Goal: Task Accomplishment & Management: Complete application form

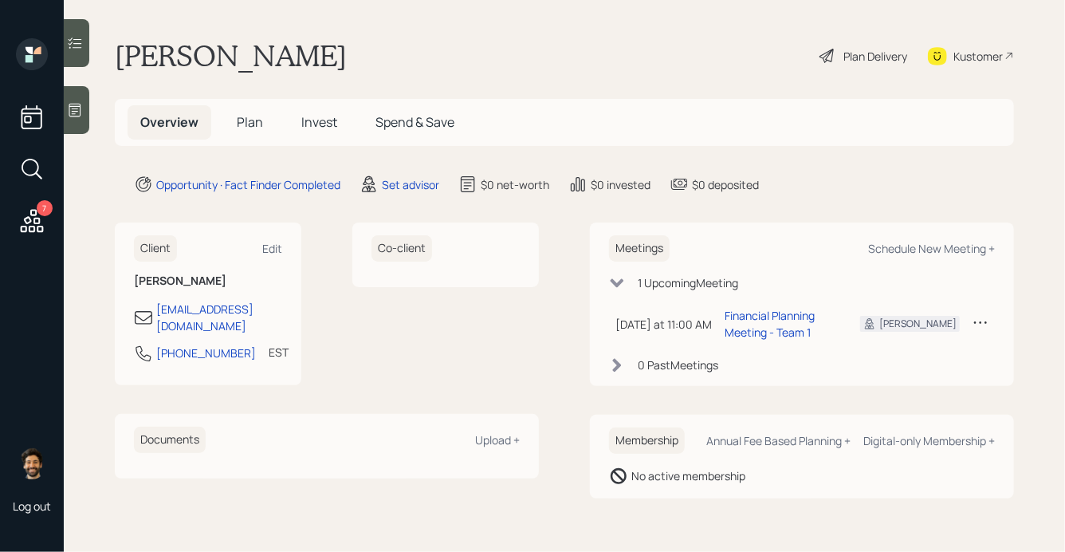
click at [77, 117] on icon at bounding box center [75, 110] width 16 height 16
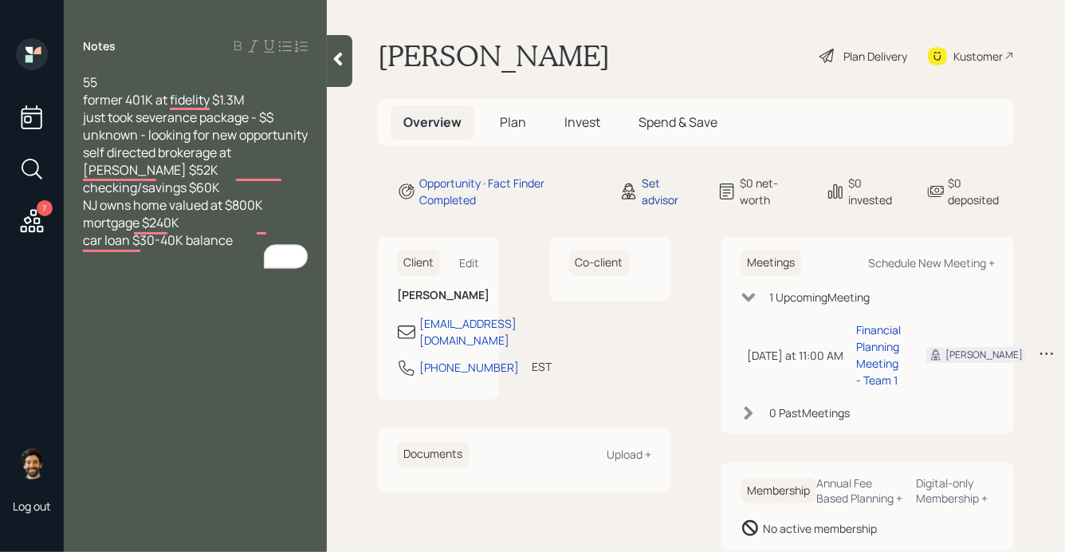
click at [659, 185] on div "Set advisor" at bounding box center [670, 191] width 57 height 33
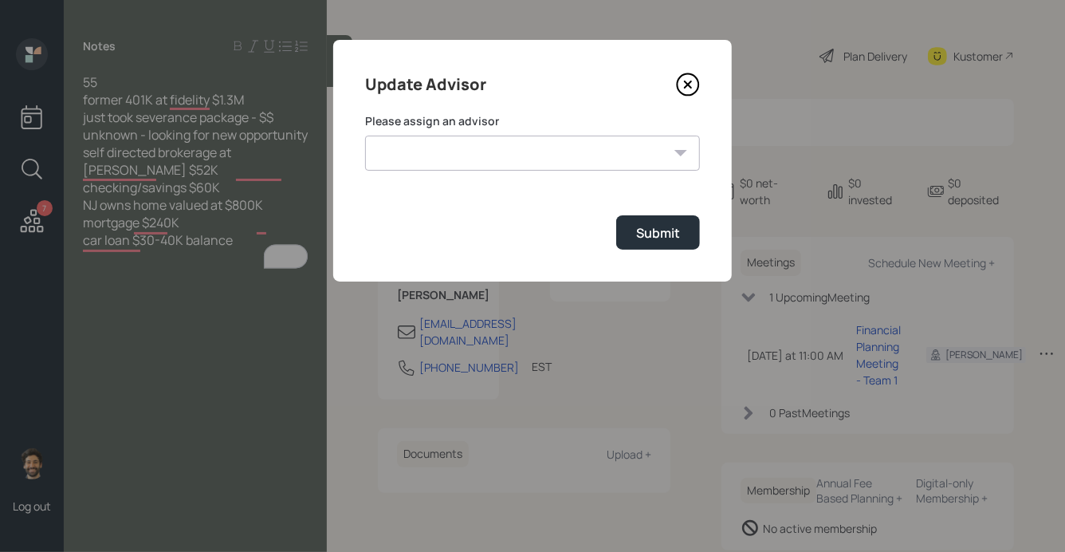
click at [459, 137] on select "Michael Russo Jonah Coleman Tyler End Treva Nostdahl Eric Schwartz Sami Boghos …" at bounding box center [532, 153] width 335 height 35
select select "f14b762f-c7c2-4b89-9227-8fa891345eea"
click at [365, 136] on select "Michael Russo Jonah Coleman Tyler End Treva Nostdahl Eric Schwartz Sami Boghos …" at bounding box center [532, 153] width 335 height 35
click at [636, 232] on div "Submit" at bounding box center [658, 233] width 44 height 18
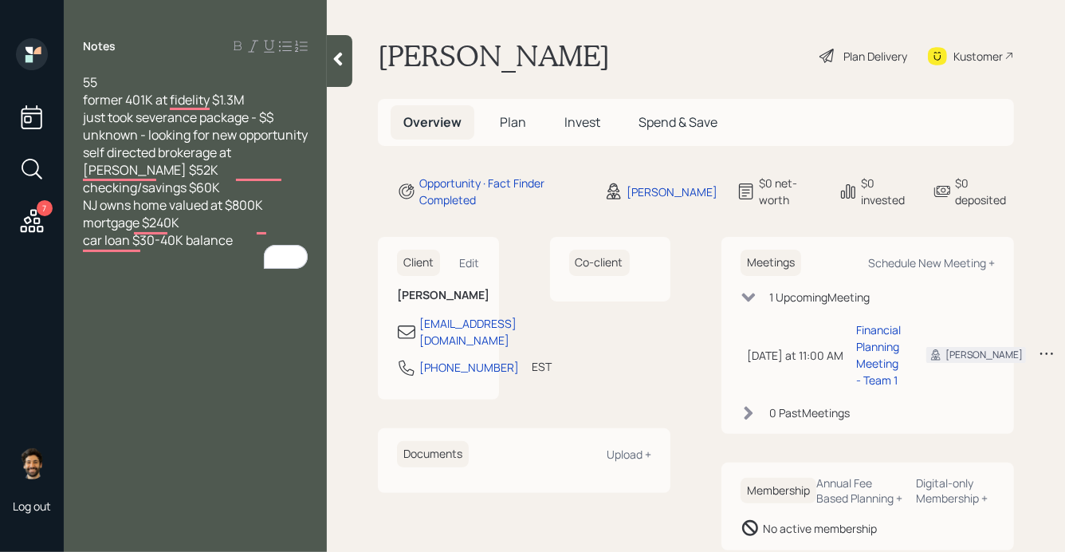
click at [514, 122] on span "Plan" at bounding box center [513, 122] width 26 height 18
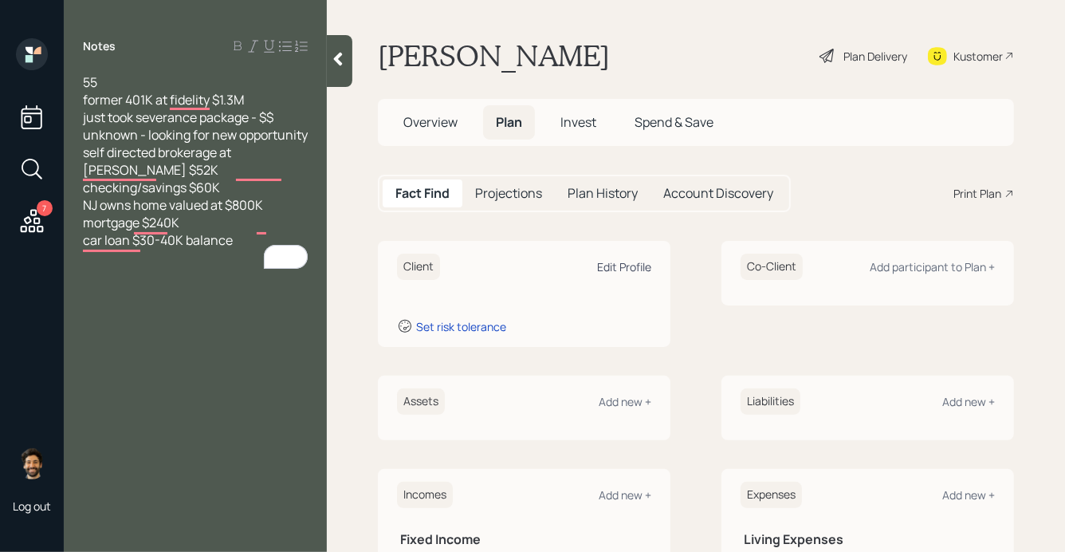
click at [636, 270] on div "Edit Profile" at bounding box center [624, 266] width 54 height 15
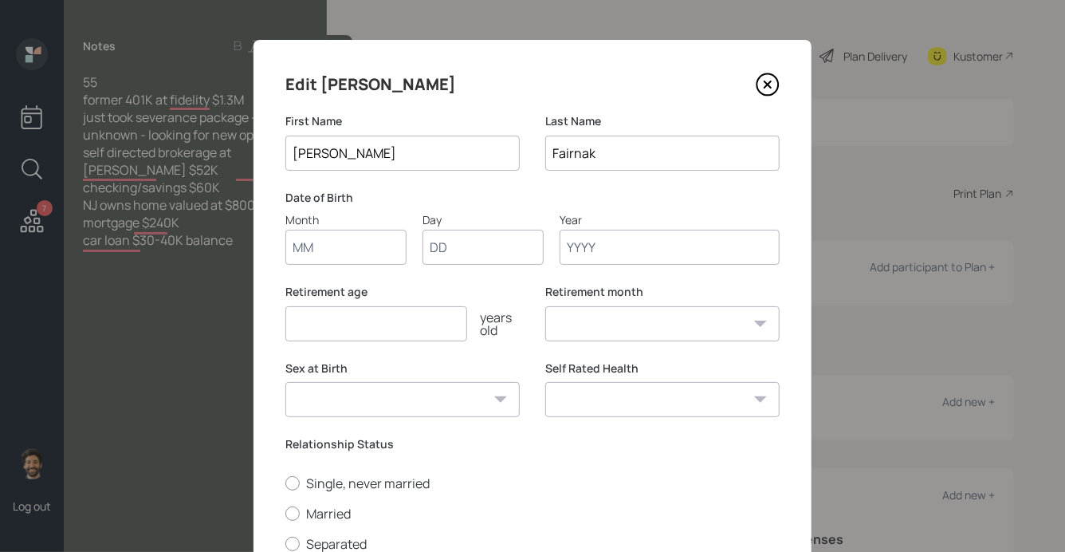
click at [352, 253] on input "Month" at bounding box center [345, 247] width 121 height 35
type input "01"
type input "1970"
select select "1"
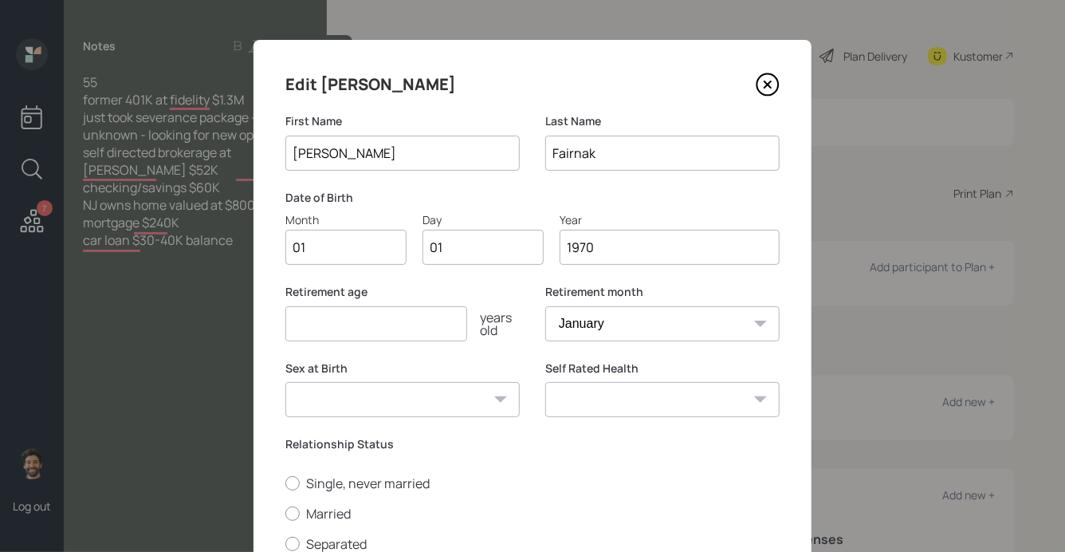
type input "1970"
click at [356, 323] on input "number" at bounding box center [376, 323] width 182 height 35
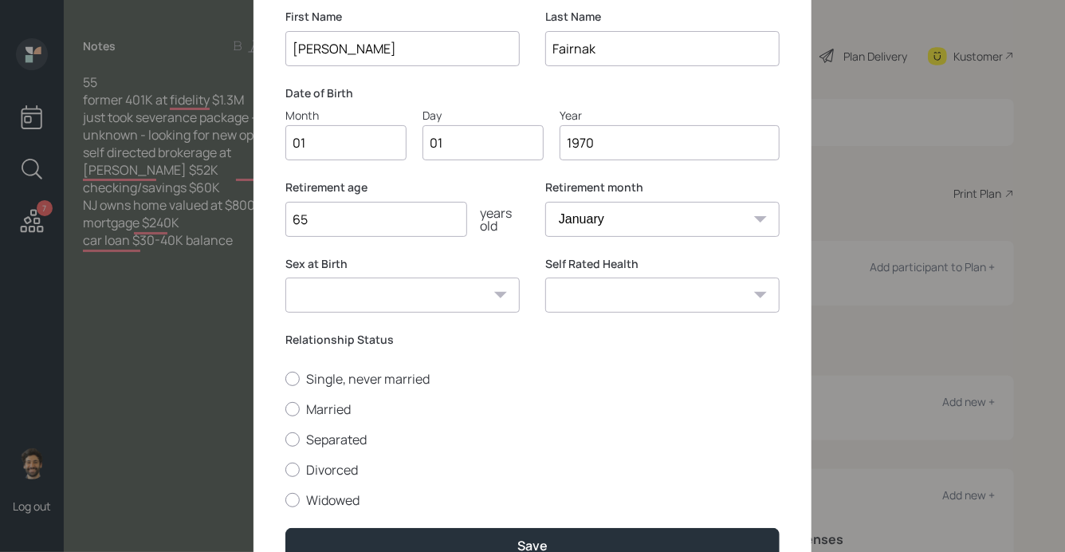
scroll to position [187, 0]
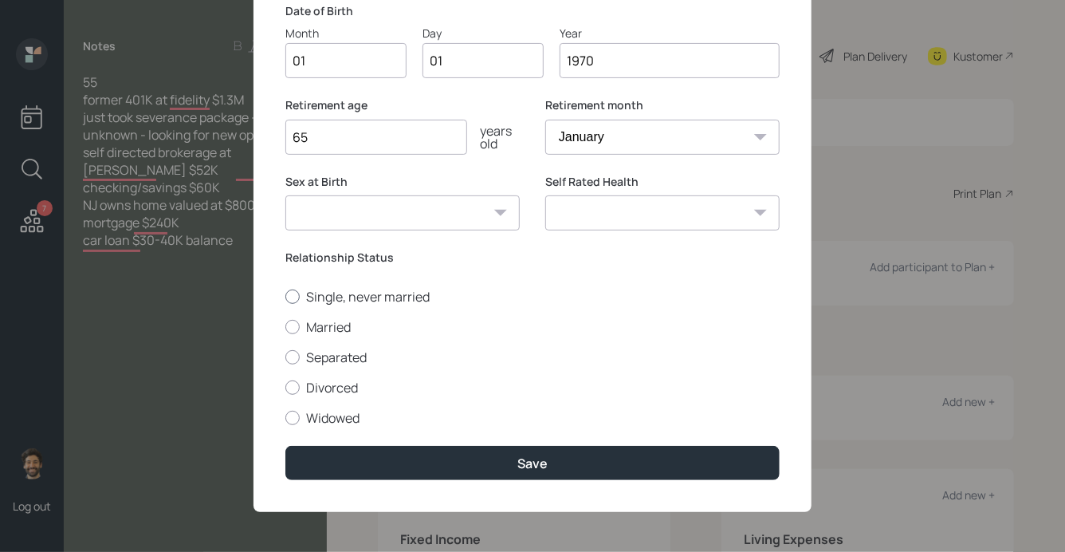
type input "65"
click at [293, 297] on div at bounding box center [292, 296] width 14 height 14
click at [285, 297] on input "Single, never married" at bounding box center [285, 296] width 1 height 1
radio input "true"
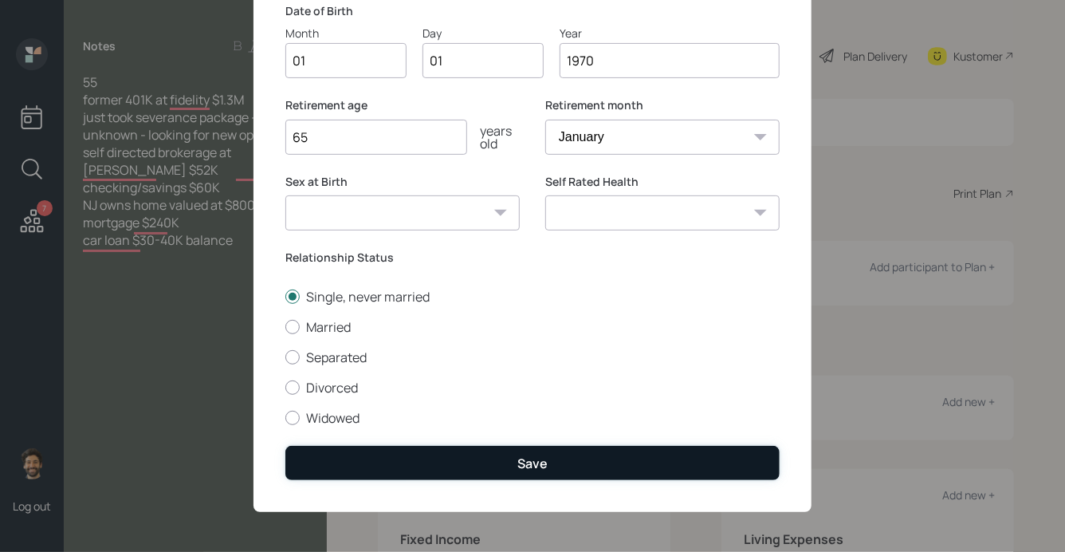
click at [306, 449] on button "Save" at bounding box center [532, 463] width 494 height 34
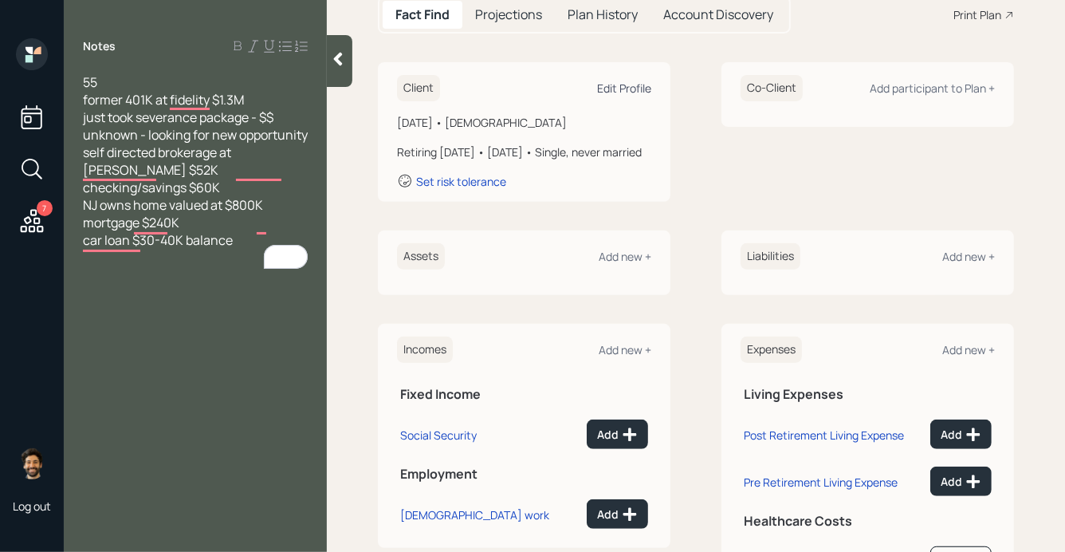
scroll to position [275, 0]
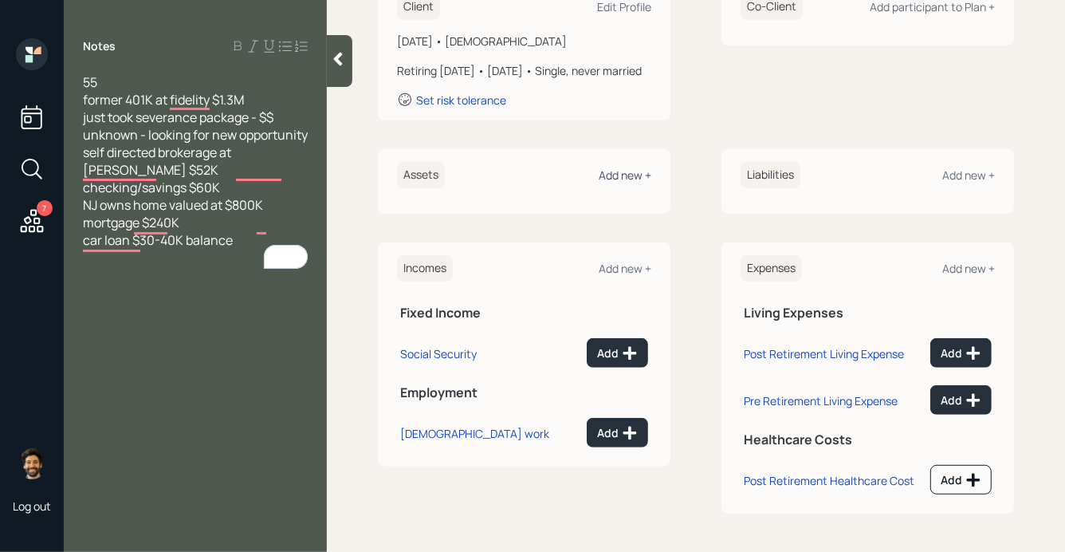
click at [612, 180] on div "Add new +" at bounding box center [625, 174] width 53 height 15
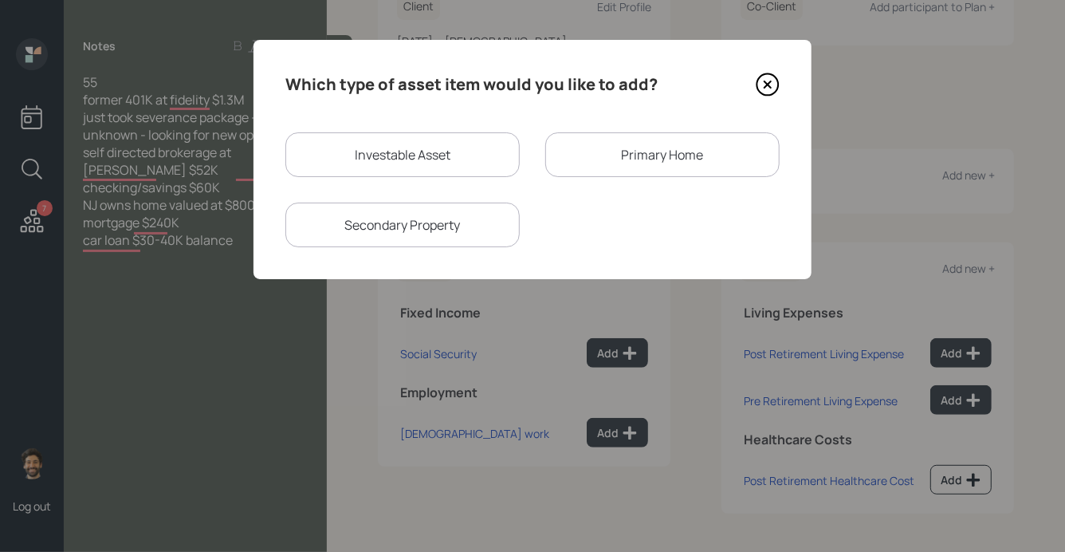
click at [383, 137] on div "Investable Asset" at bounding box center [402, 154] width 234 height 45
select select "taxable"
select select "balanced"
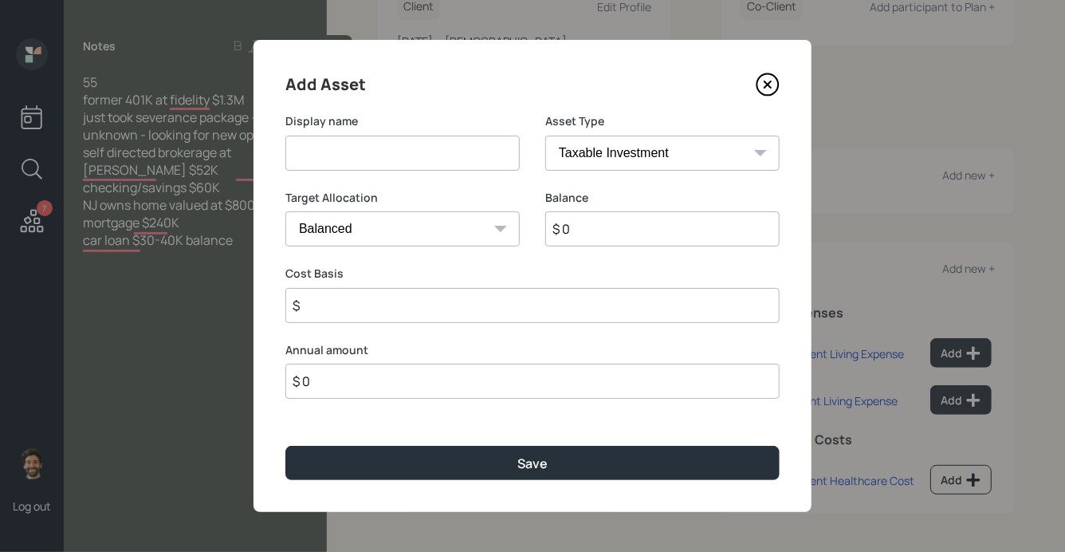
click at [352, 164] on input at bounding box center [402, 153] width 234 height 35
type input "Former 401k"
click at [586, 213] on input "$ 0" at bounding box center [662, 228] width 234 height 35
type input "$ 1,500,000"
click at [590, 151] on select "SEP IRA IRA Roth IRA 401(k) Roth 401(k) 403(b) Roth 403(b) 457(b) Roth 457(b) H…" at bounding box center [662, 153] width 234 height 35
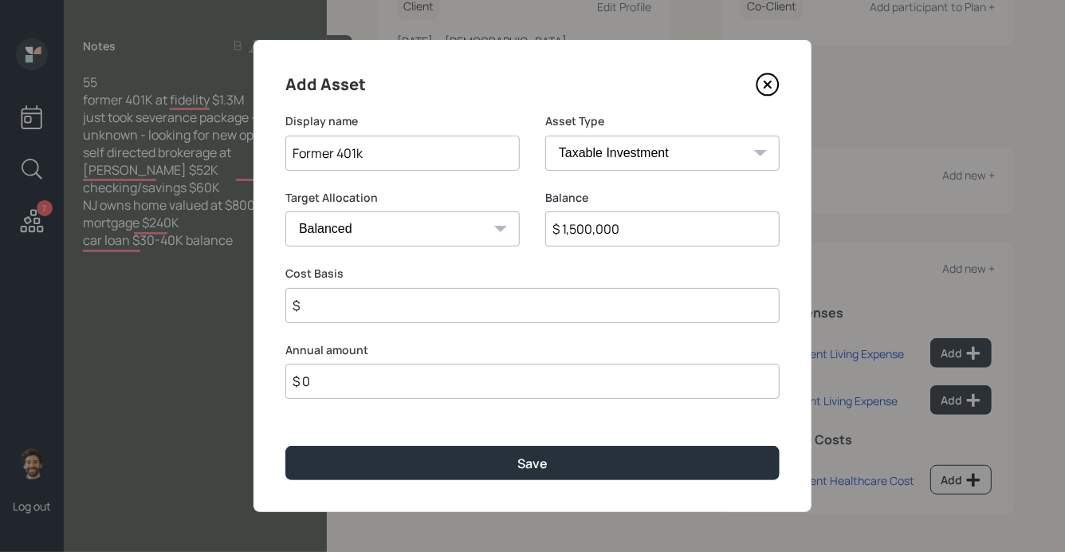
select select "company_sponsored"
click at [545, 136] on select "SEP IRA IRA Roth IRA 401(k) Roth 401(k) 403(b) Roth 403(b) 457(b) Roth 457(b) H…" at bounding box center [662, 153] width 234 height 35
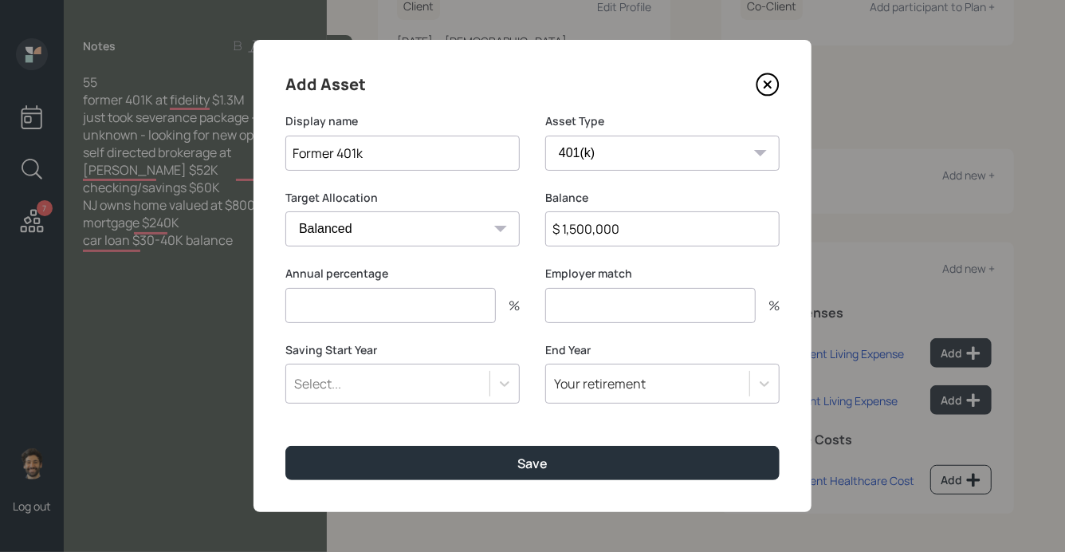
click at [392, 305] on input "number" at bounding box center [390, 305] width 211 height 35
type input "0"
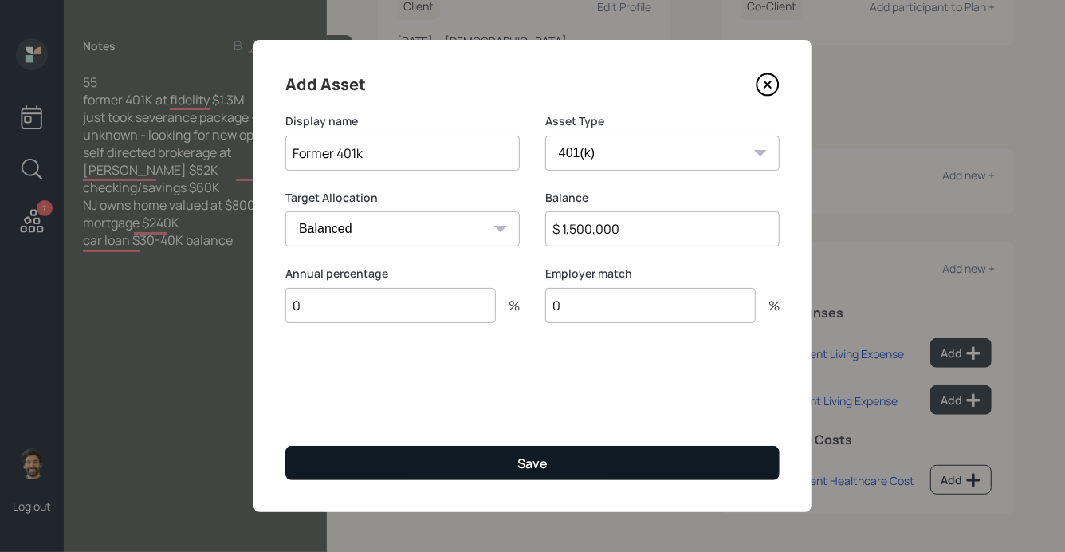
type input "0"
click at [357, 451] on button "Save" at bounding box center [532, 463] width 494 height 34
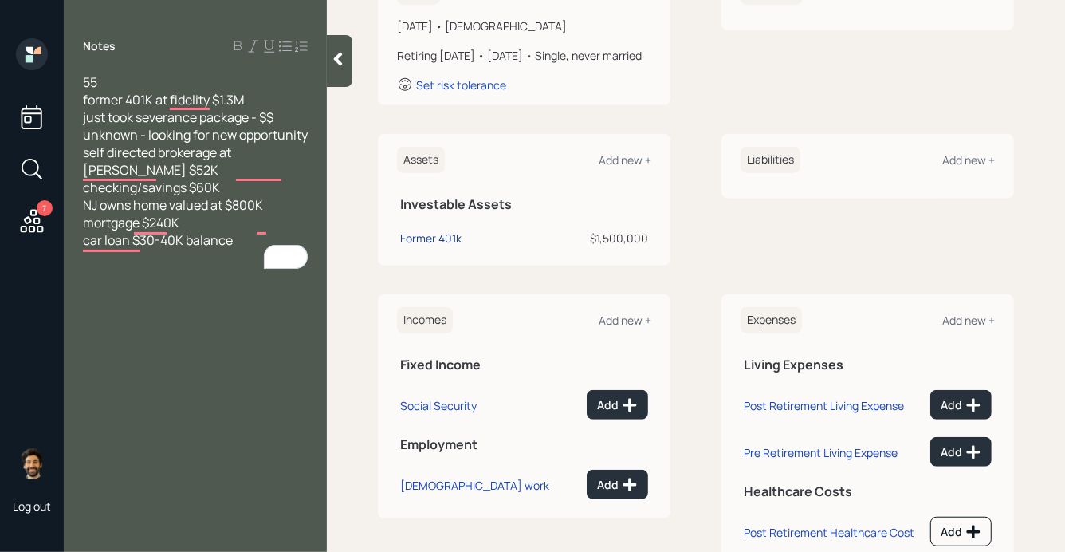
click at [431, 246] on div "Former 401k" at bounding box center [430, 238] width 61 height 17
select select "company_sponsored"
select select "balanced"
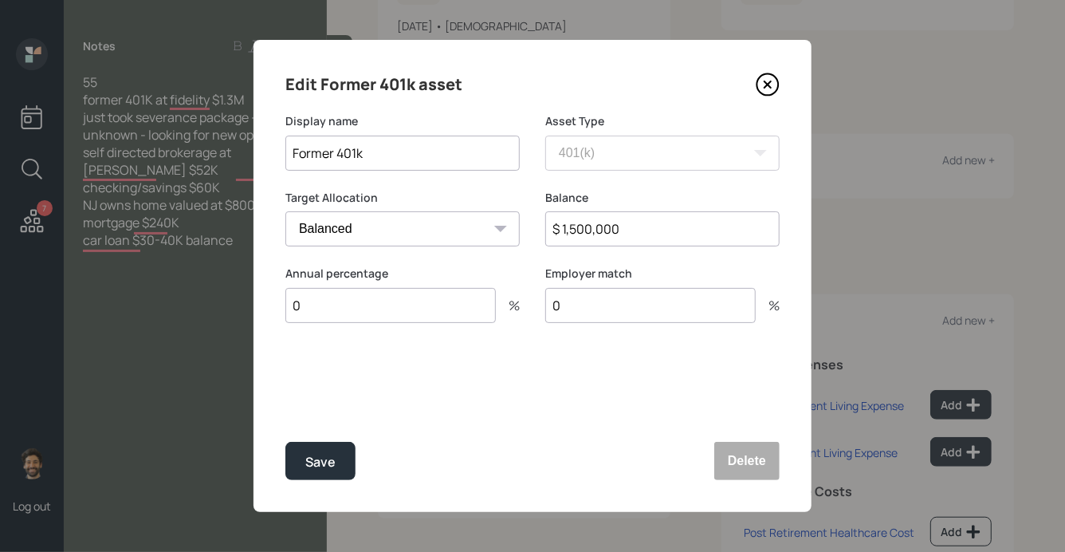
click at [575, 223] on input "$ 1,500,000" at bounding box center [662, 228] width 234 height 35
click at [581, 226] on input "$ 1,000,003" at bounding box center [662, 228] width 234 height 35
type input "$ 1,300,000"
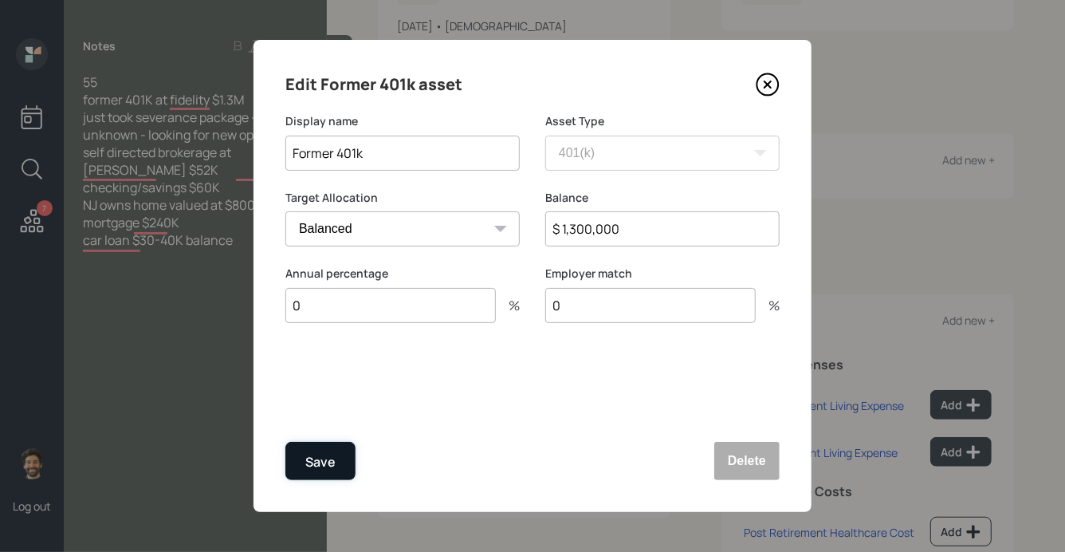
click at [325, 458] on div "Save" at bounding box center [320, 462] width 30 height 22
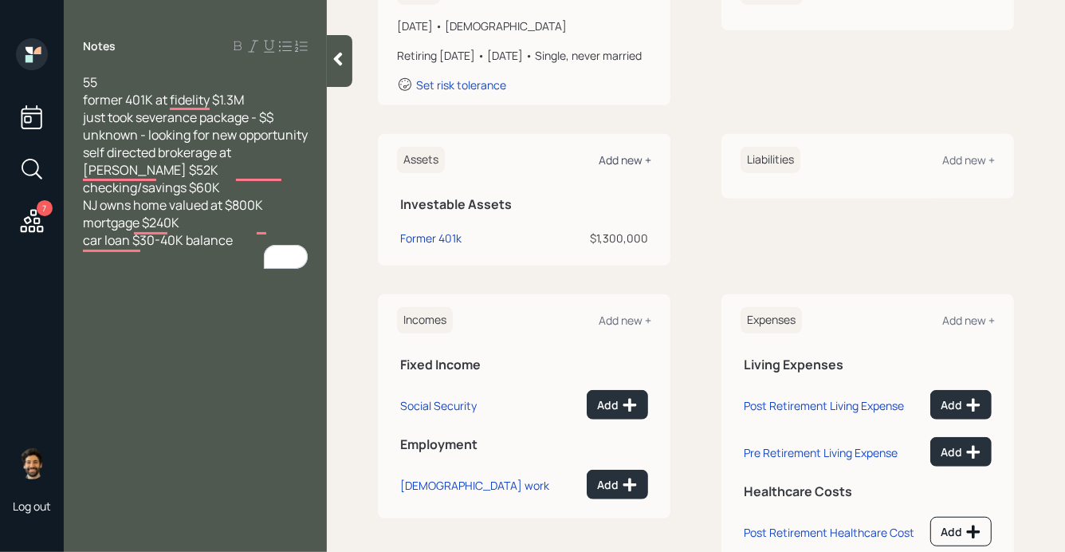
click at [636, 167] on div "Add new +" at bounding box center [625, 159] width 53 height 15
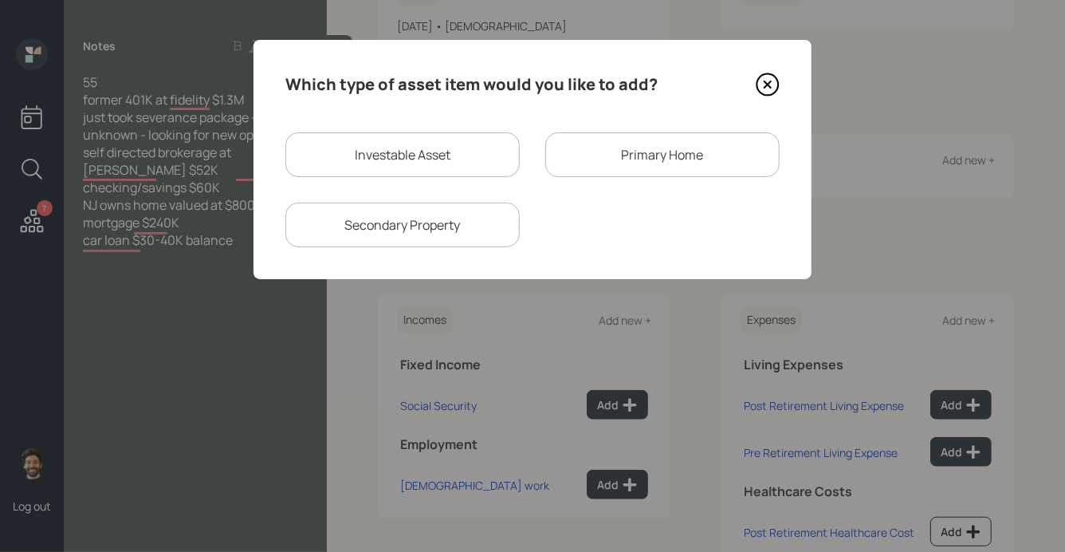
click at [458, 158] on div "Investable Asset" at bounding box center [402, 154] width 234 height 45
select select "taxable"
select select "balanced"
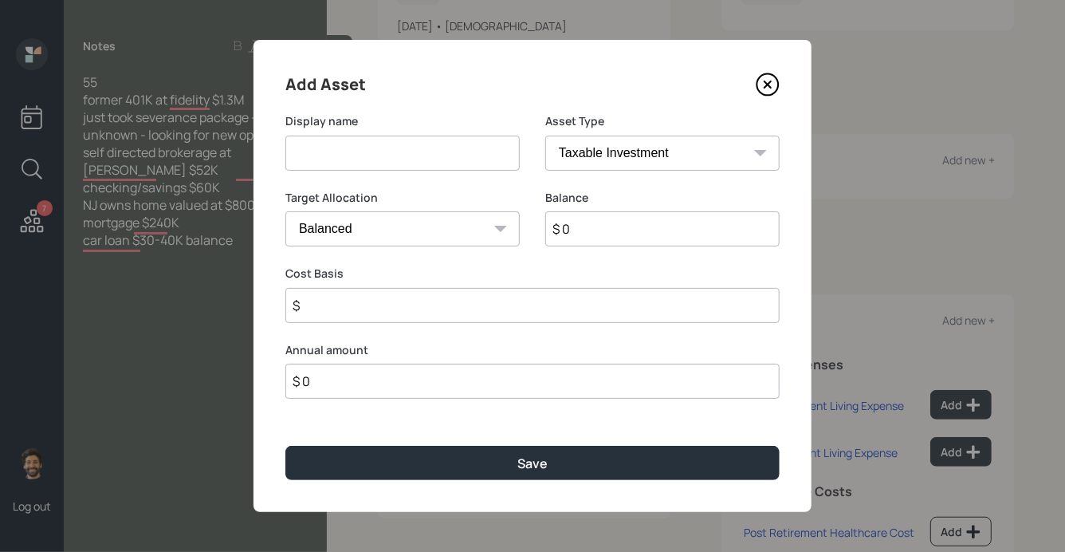
click at [381, 154] on input at bounding box center [402, 153] width 234 height 35
type input "Brokerage"
click at [636, 243] on input "$ 0" at bounding box center [662, 228] width 234 height 35
type input "$ 52,000"
click at [362, 301] on input "$" at bounding box center [532, 305] width 494 height 35
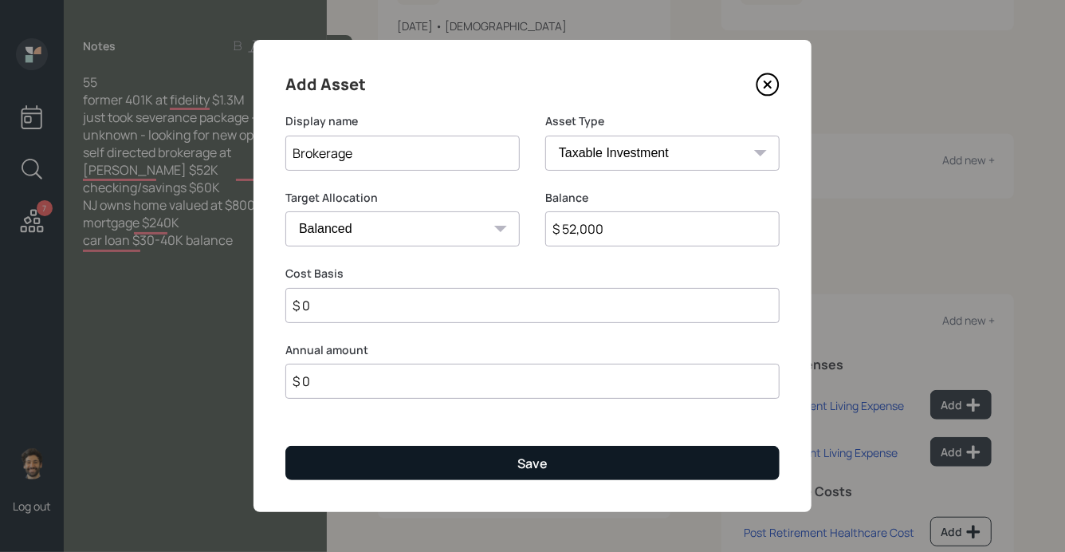
type input "$ 0"
click at [330, 459] on button "Save" at bounding box center [532, 463] width 494 height 34
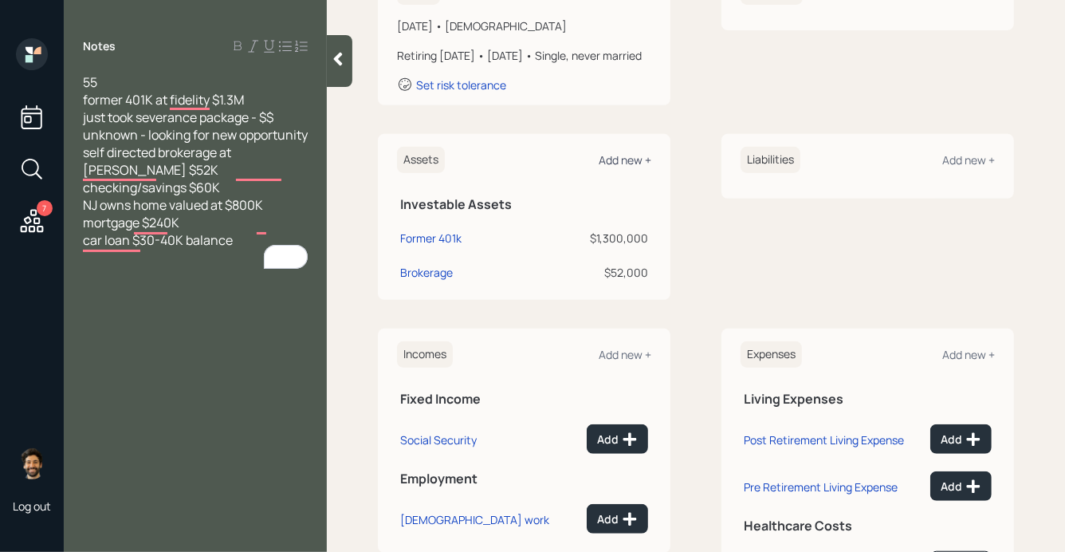
click at [627, 167] on div "Add new +" at bounding box center [625, 159] width 53 height 15
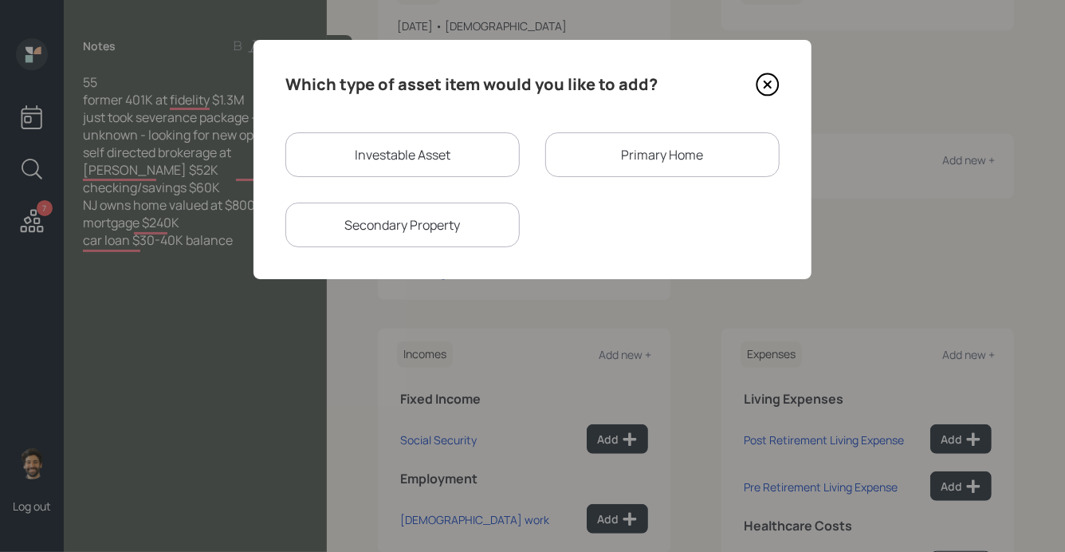
click at [441, 161] on div "Investable Asset" at bounding box center [402, 154] width 234 height 45
select select "taxable"
select select "balanced"
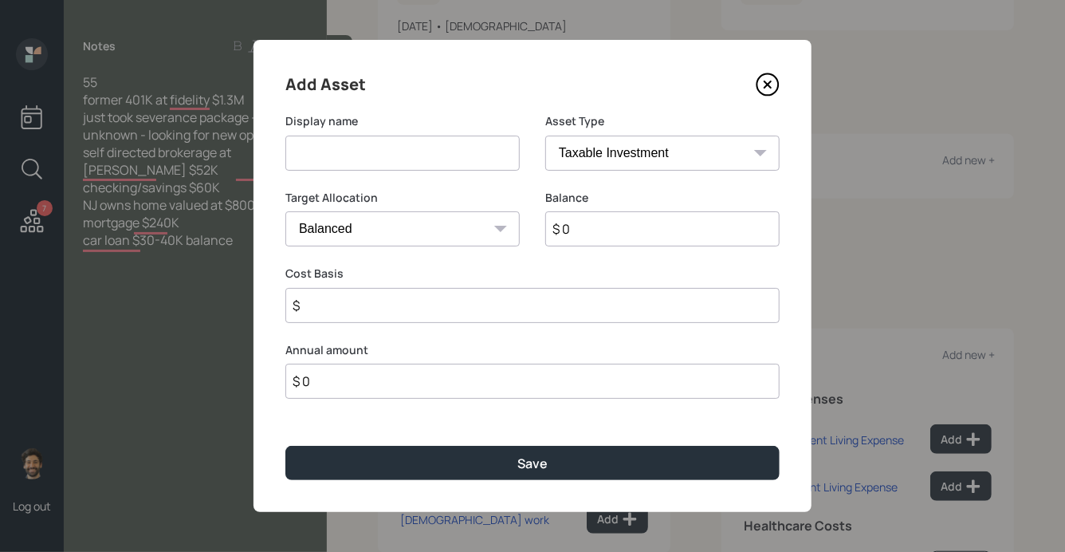
click at [354, 148] on input at bounding box center [402, 153] width 234 height 35
type input "Checking / Savings"
click at [579, 226] on input "$ 0" at bounding box center [662, 228] width 234 height 35
type input "$ 60,000"
click at [606, 157] on select "SEP IRA IRA Roth IRA 401(k) Roth 401(k) 403(b) Roth 403(b) 457(b) Roth 457(b) H…" at bounding box center [662, 153] width 234 height 35
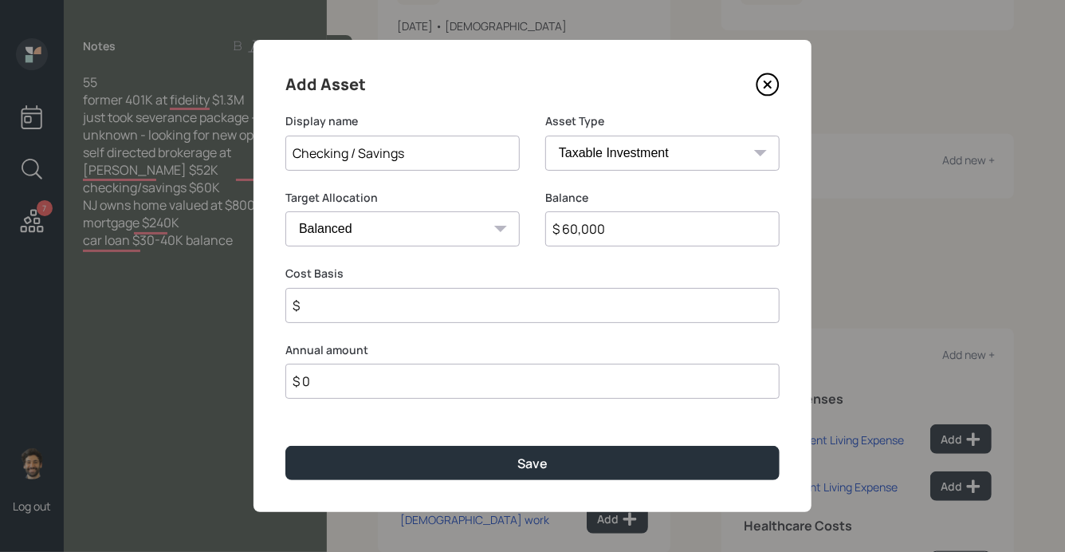
select select "emergency_fund"
click at [545, 136] on select "SEP IRA IRA Roth IRA 401(k) Roth 401(k) 403(b) Roth 403(b) 457(b) Roth 457(b) H…" at bounding box center [662, 153] width 234 height 35
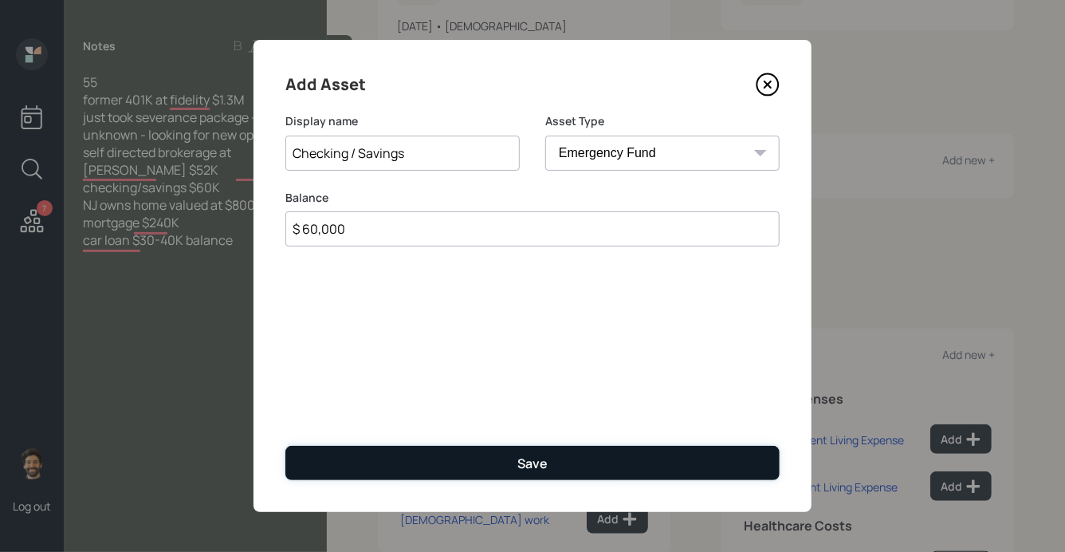
click at [403, 447] on button "Save" at bounding box center [532, 463] width 494 height 34
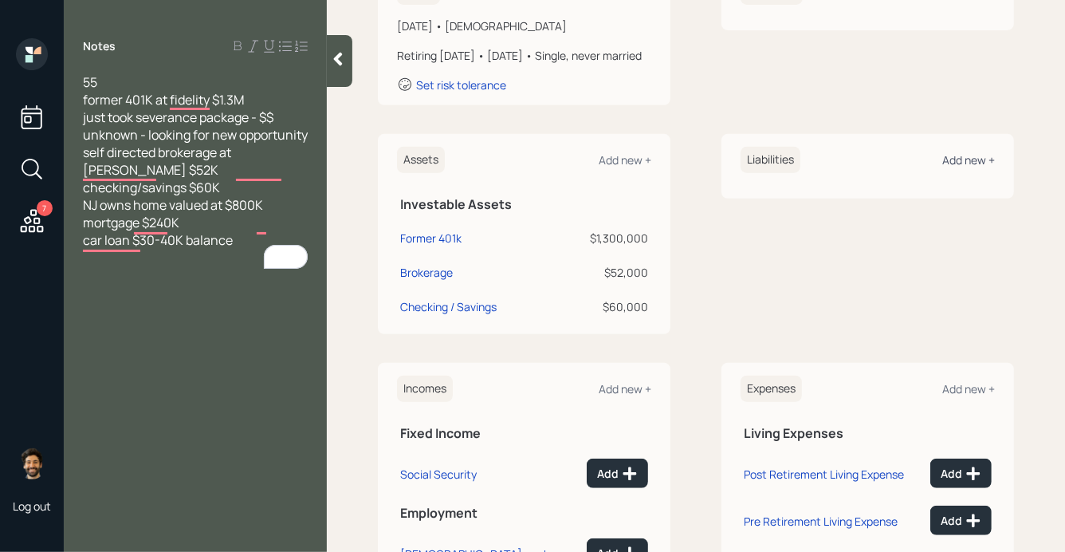
click at [952, 167] on div "Add new +" at bounding box center [969, 159] width 53 height 15
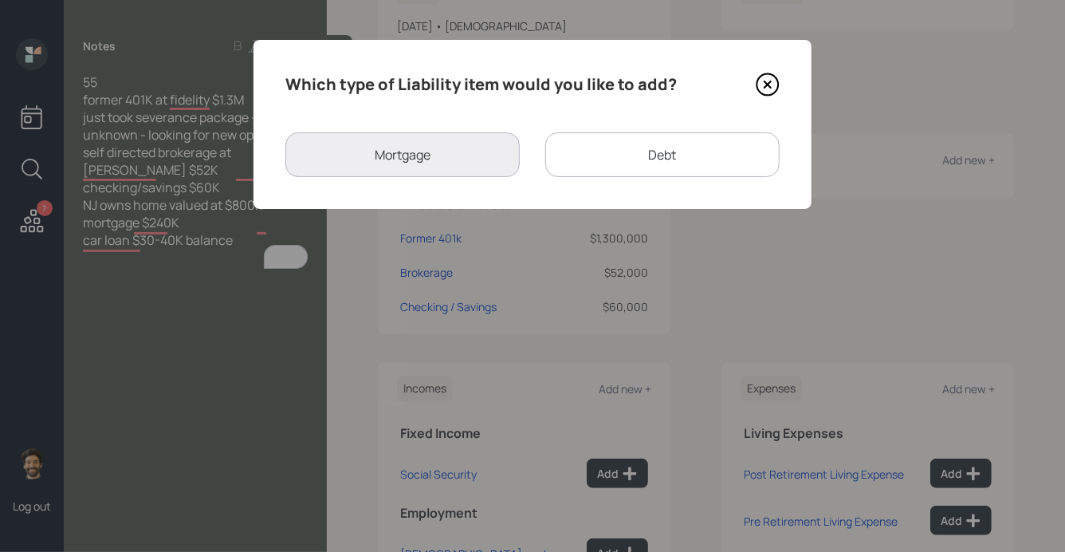
click at [657, 151] on div "Debt" at bounding box center [662, 154] width 234 height 45
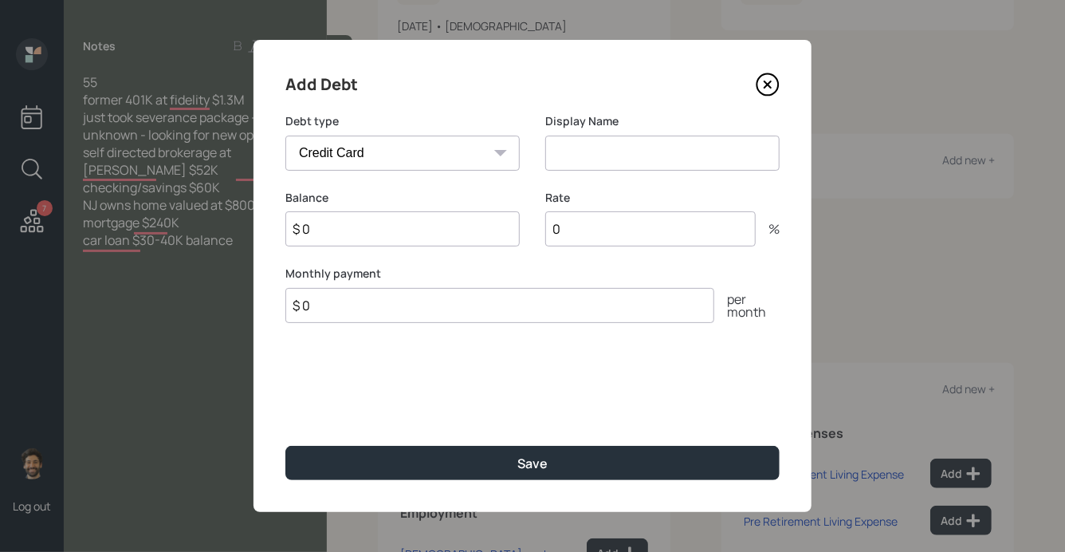
click at [415, 157] on select "Car Credit Card Medical Student Other" at bounding box center [402, 153] width 234 height 35
select select "car"
click at [285, 136] on select "Car Credit Card Medical Student Other" at bounding box center [402, 153] width 234 height 35
click at [569, 159] on input at bounding box center [662, 153] width 234 height 35
type input "Car Loan"
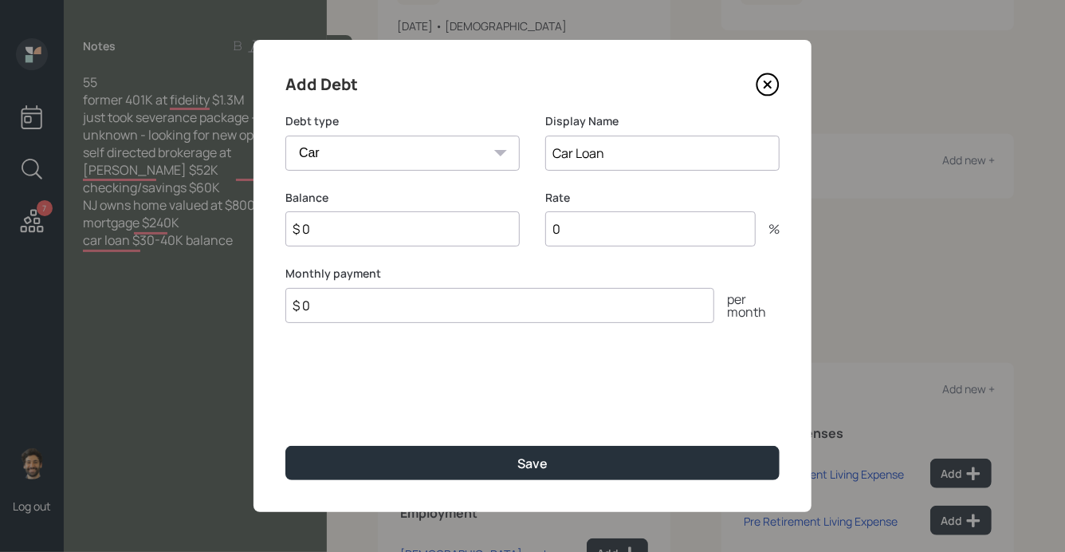
click at [582, 229] on input "0" at bounding box center [650, 228] width 211 height 35
click at [411, 223] on input "$ 0" at bounding box center [402, 228] width 234 height 35
type input "$ 35,000"
type input "3"
type input "1"
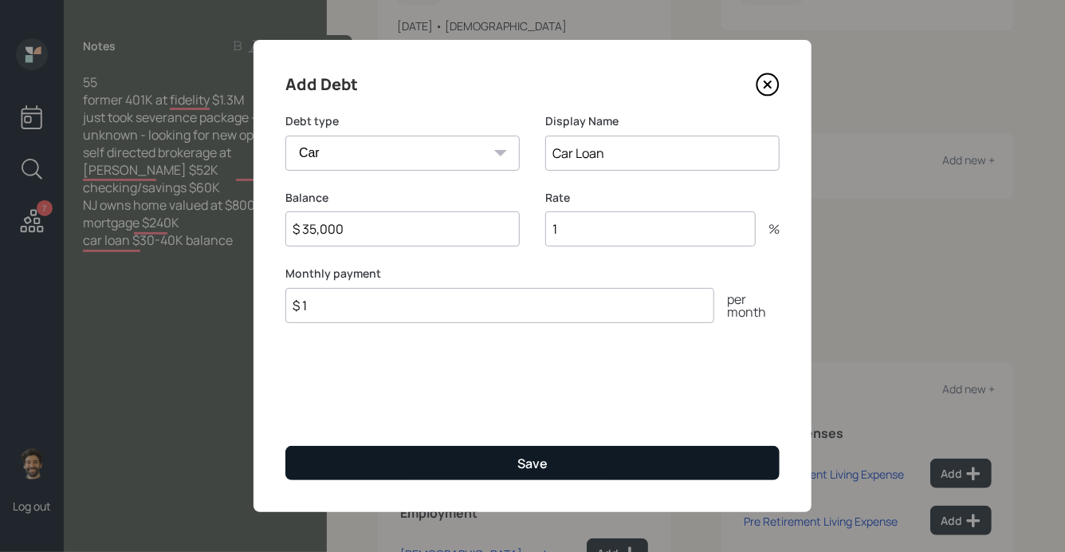
type input "$ 1"
click at [326, 461] on button "Save" at bounding box center [532, 463] width 494 height 34
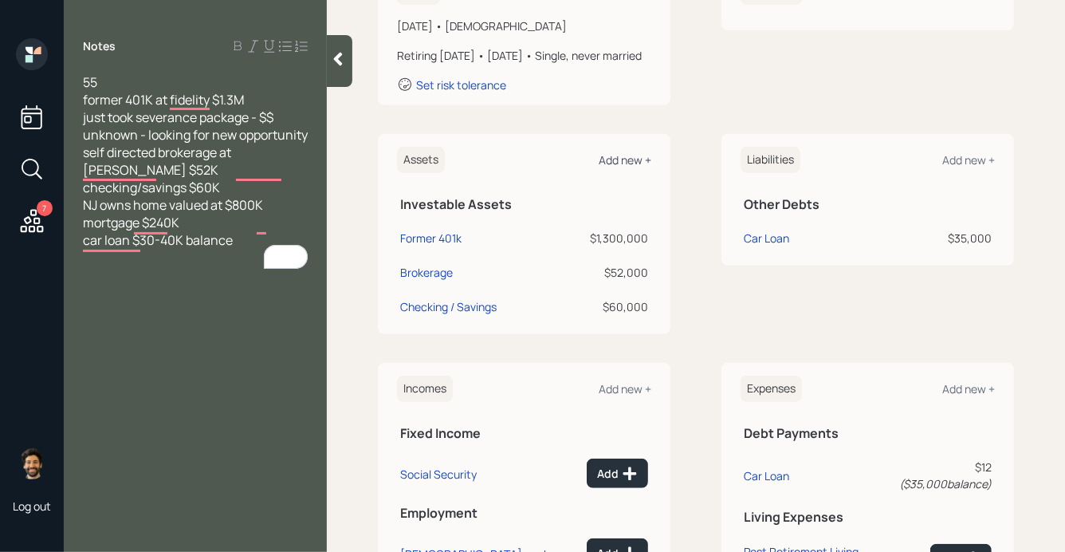
click at [616, 167] on div "Add new +" at bounding box center [625, 159] width 53 height 15
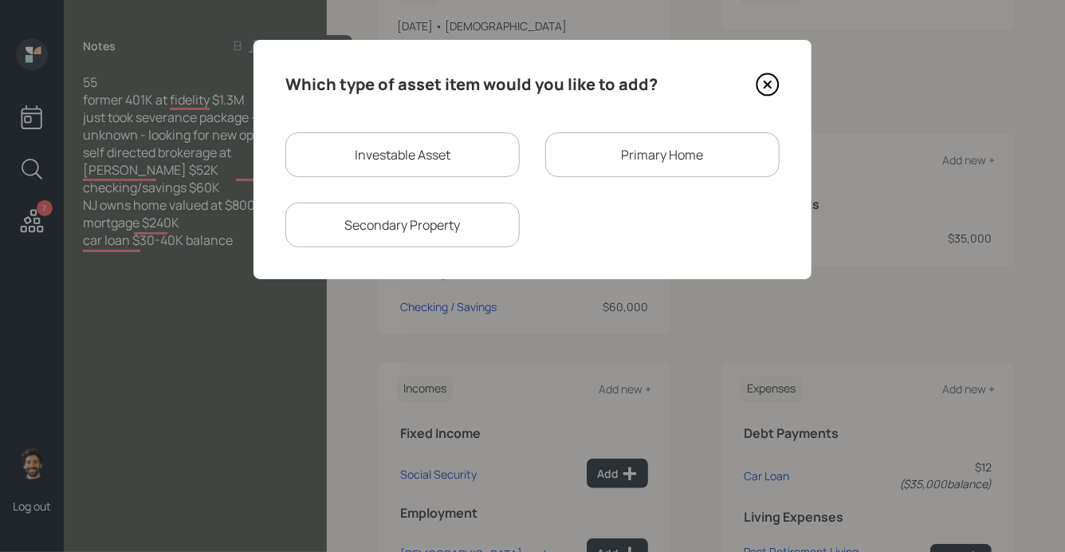
click at [576, 160] on div "Primary Home" at bounding box center [662, 154] width 234 height 45
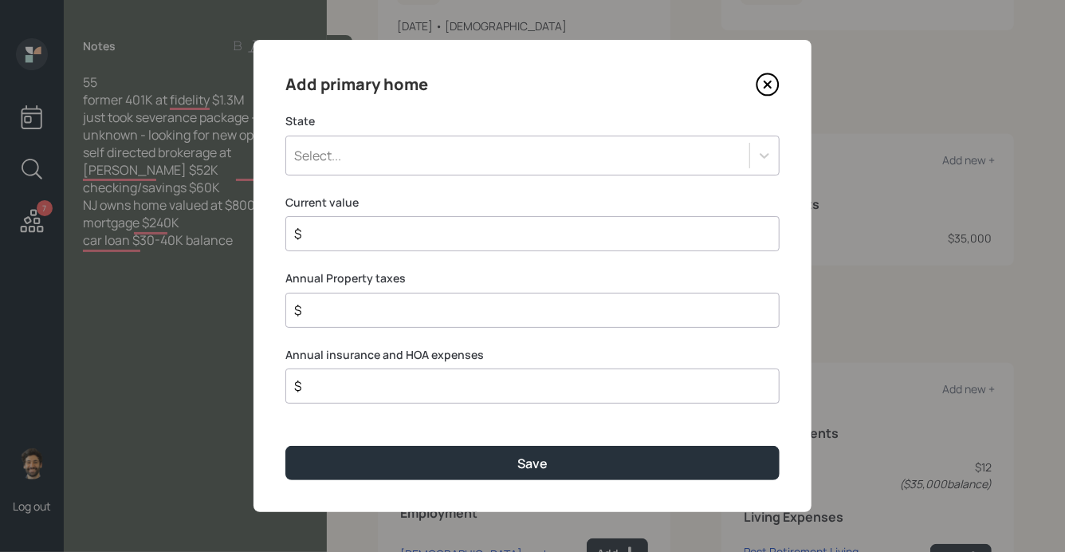
click at [423, 162] on div "Select..." at bounding box center [517, 155] width 463 height 27
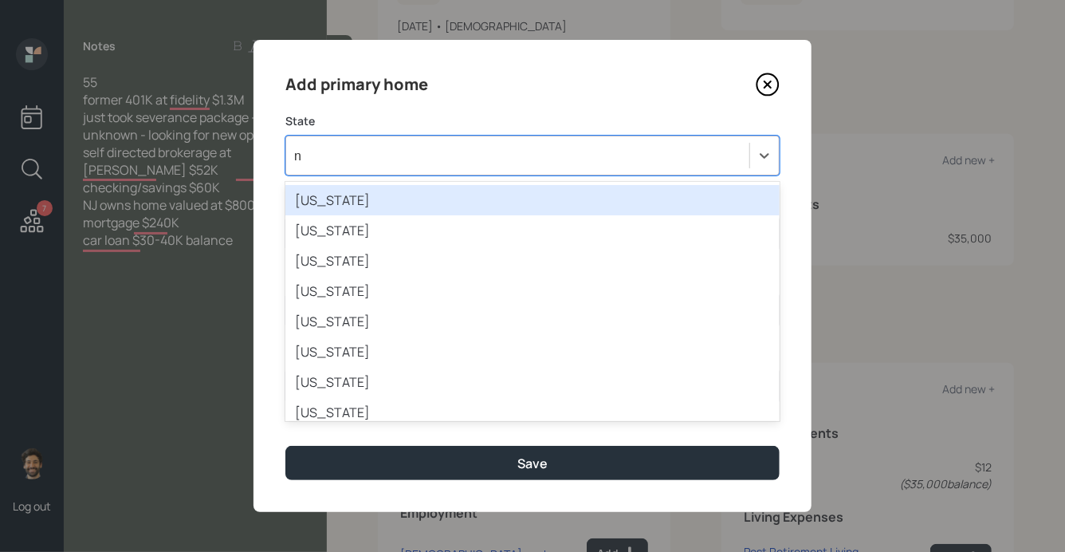
type input "nj"
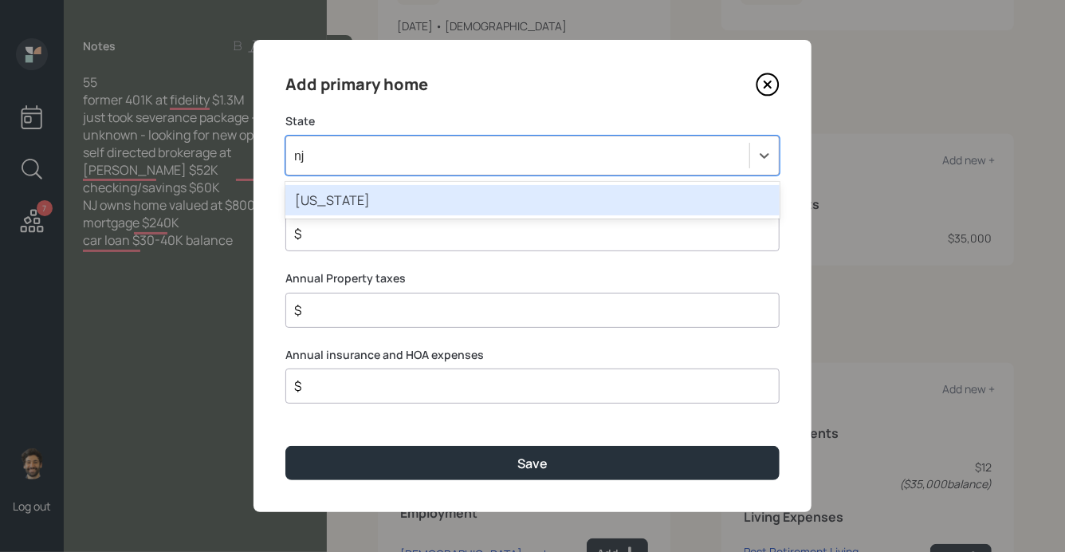
click at [351, 195] on div "New Jersey" at bounding box center [532, 200] width 494 height 30
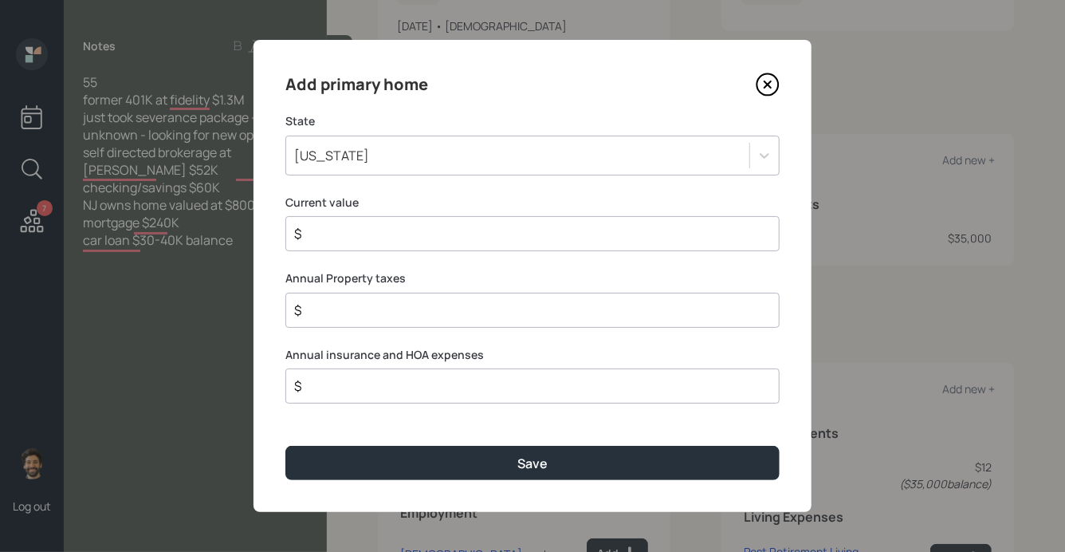
click at [342, 229] on input "$" at bounding box center [526, 233] width 467 height 19
type input "$ 800,000"
type input "$ 1"
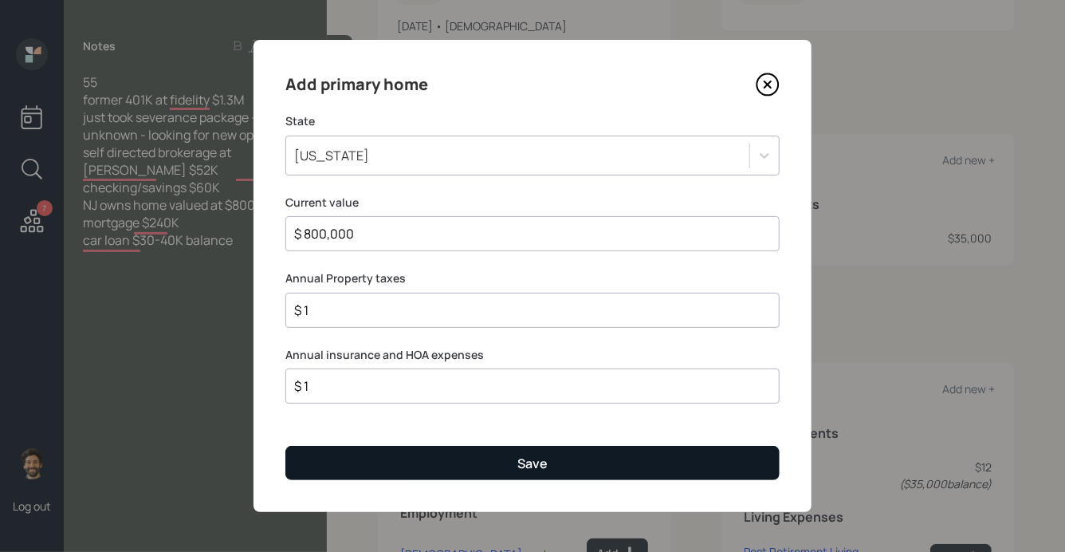
type input "$ 1"
click at [332, 460] on button "Save" at bounding box center [532, 463] width 494 height 34
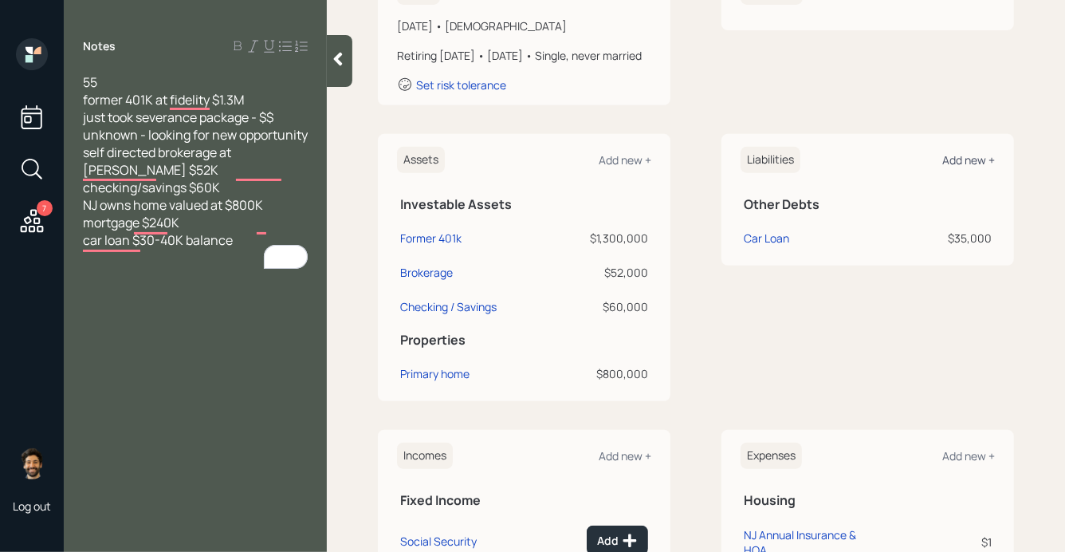
click at [985, 167] on div "Add new +" at bounding box center [969, 159] width 53 height 15
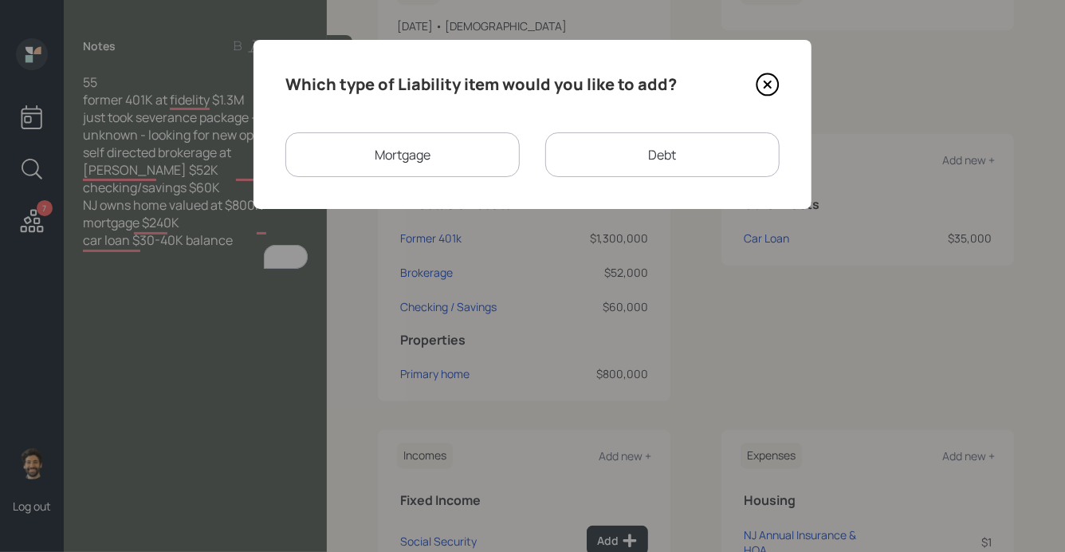
click at [468, 164] on div "Mortgage" at bounding box center [402, 154] width 234 height 45
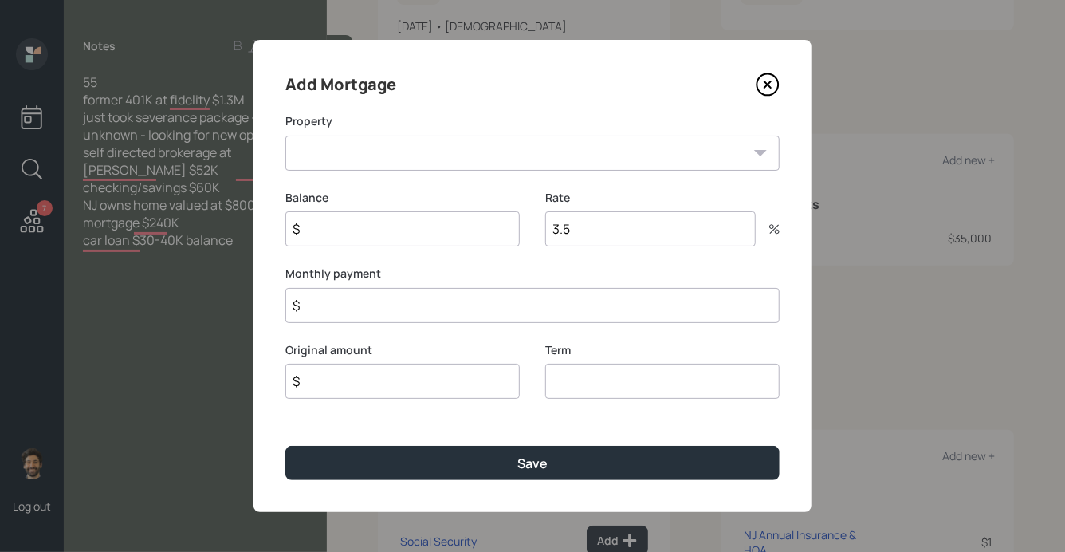
click at [333, 163] on select "NJ Primary home" at bounding box center [532, 153] width 494 height 35
select select "90b800d3-4942-48c8-9a84-60a3bbc2efd3"
click at [285, 136] on select "NJ Primary home" at bounding box center [532, 153] width 494 height 35
click at [325, 232] on input "$" at bounding box center [402, 228] width 234 height 35
type input "$ 240,000"
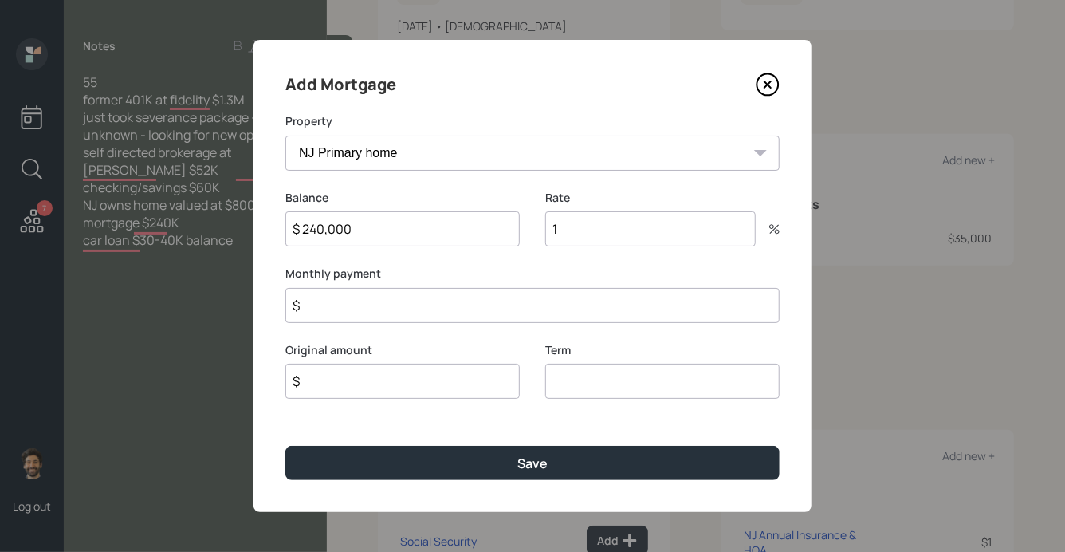
type input "1"
type input "$ 1"
type input "$ 240,000"
type input "30"
click at [321, 483] on div "Add Mortgage Property NJ Primary home Balance $ 240,000 Rate 1 % Monthly paymen…" at bounding box center [533, 276] width 558 height 472
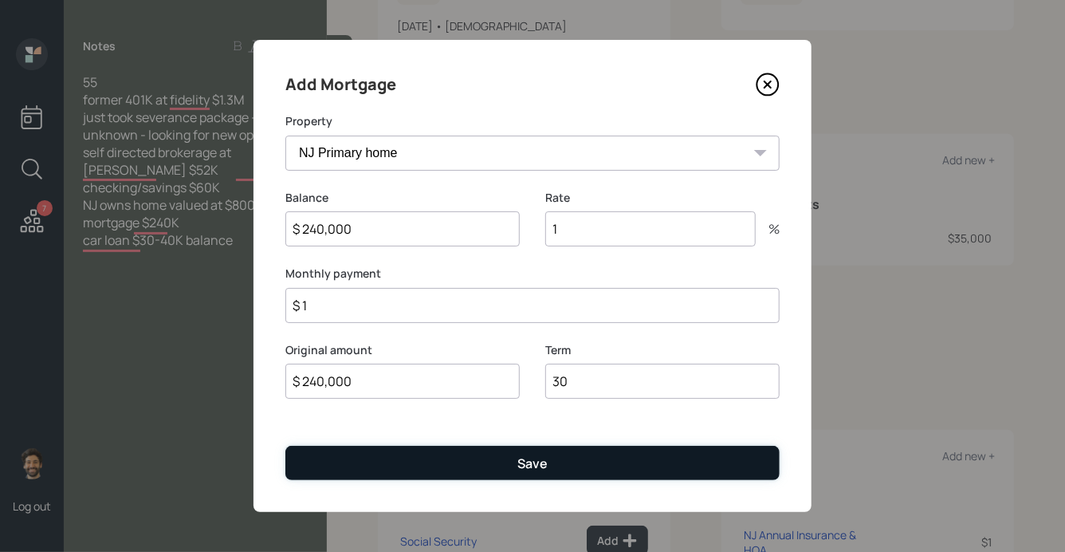
click at [316, 476] on button "Save" at bounding box center [532, 463] width 494 height 34
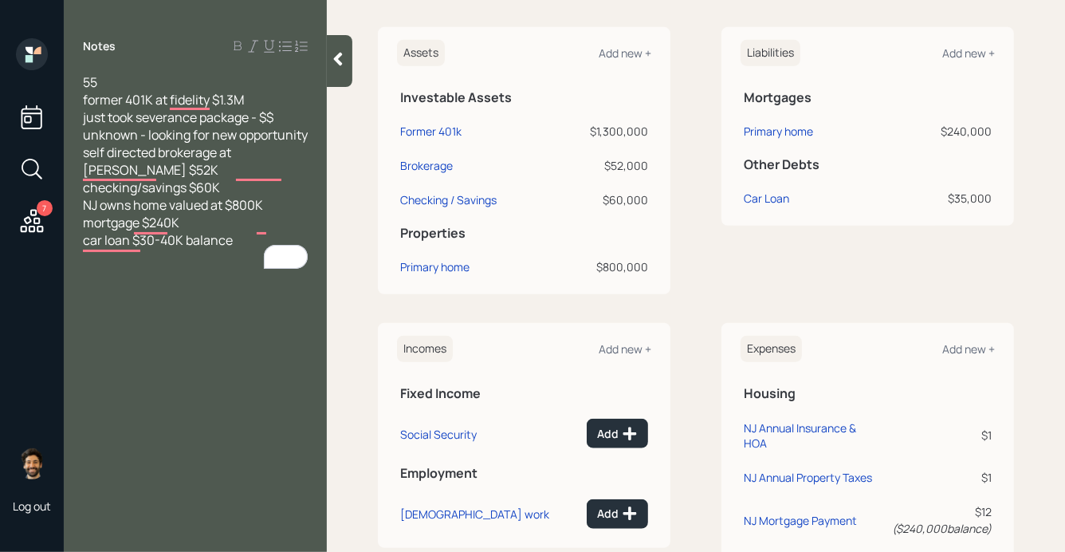
scroll to position [87, 0]
